Goal: Task Accomplishment & Management: Manage account settings

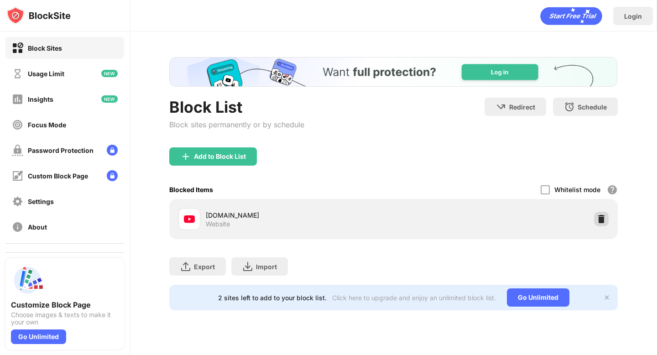
click at [599, 215] on img at bounding box center [601, 219] width 9 height 9
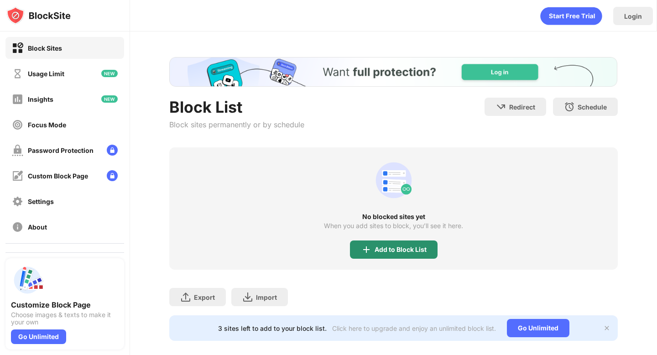
click at [401, 244] on div "Add to Block List" at bounding box center [394, 250] width 88 height 18
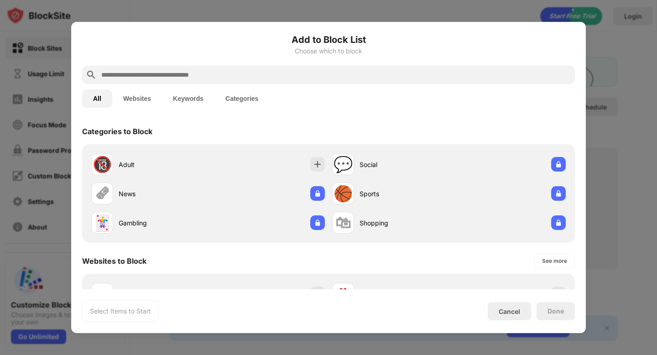
click at [367, 72] on input "text" at bounding box center [335, 74] width 471 height 11
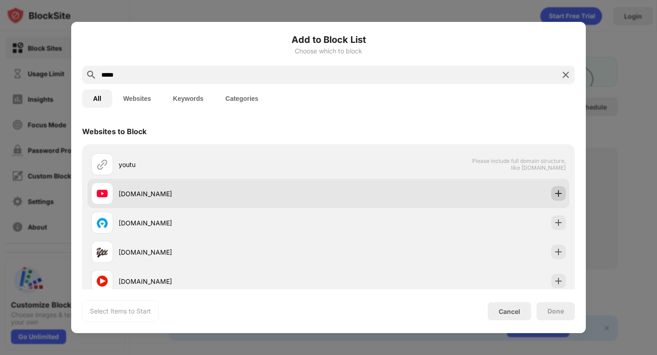
type input "*****"
click at [557, 190] on img at bounding box center [558, 193] width 9 height 9
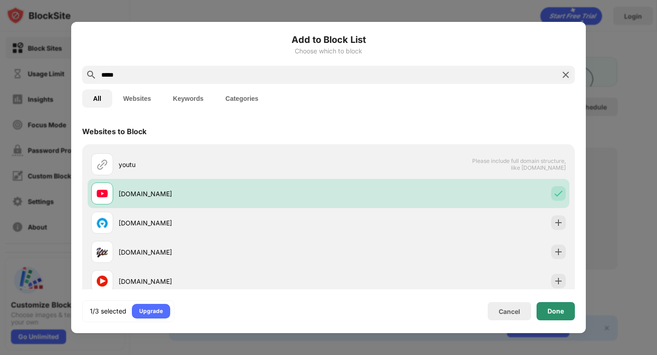
click at [561, 312] on div "Done" at bounding box center [556, 311] width 16 height 7
